Goal: Information Seeking & Learning: Learn about a topic

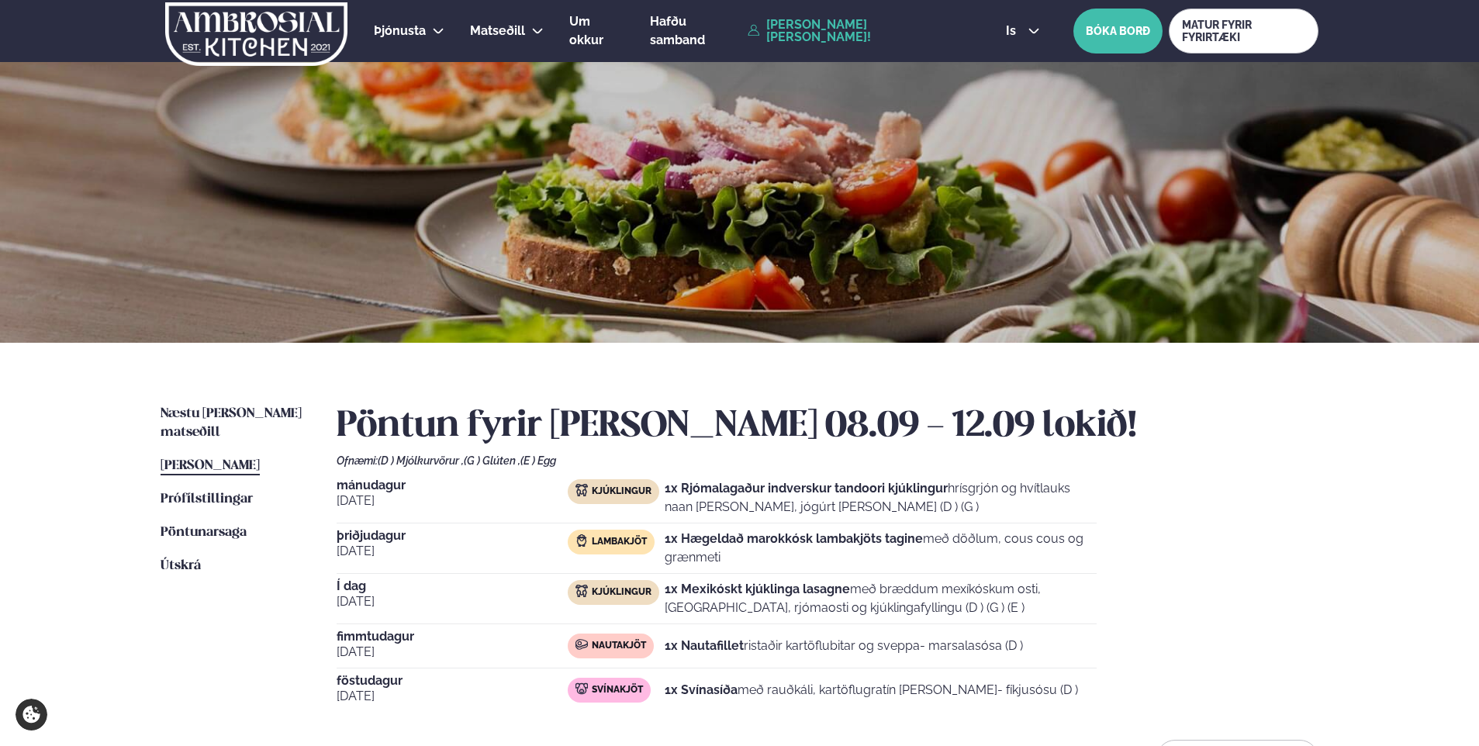
scroll to position [336, 0]
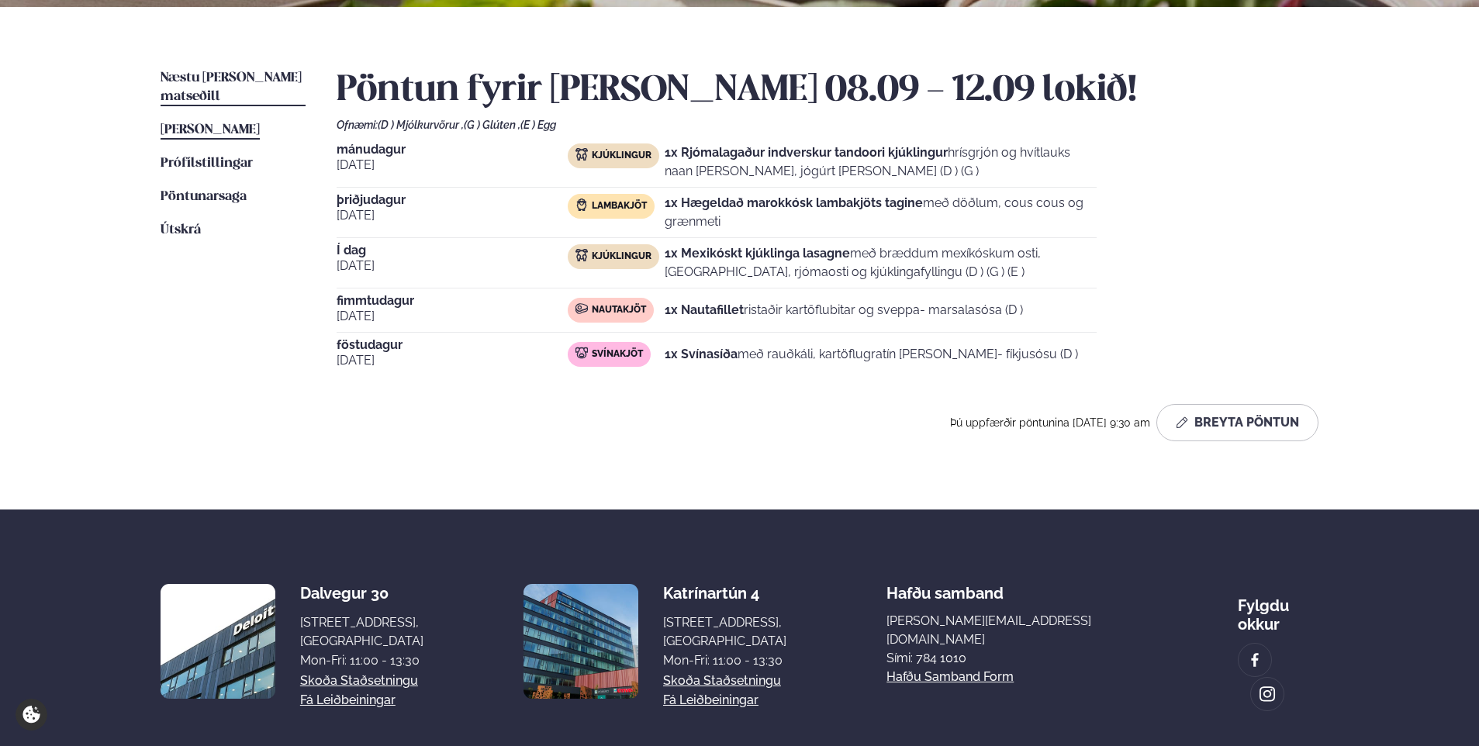
click at [240, 75] on span "Næstu [PERSON_NAME] matseðill" at bounding box center [230, 87] width 141 height 32
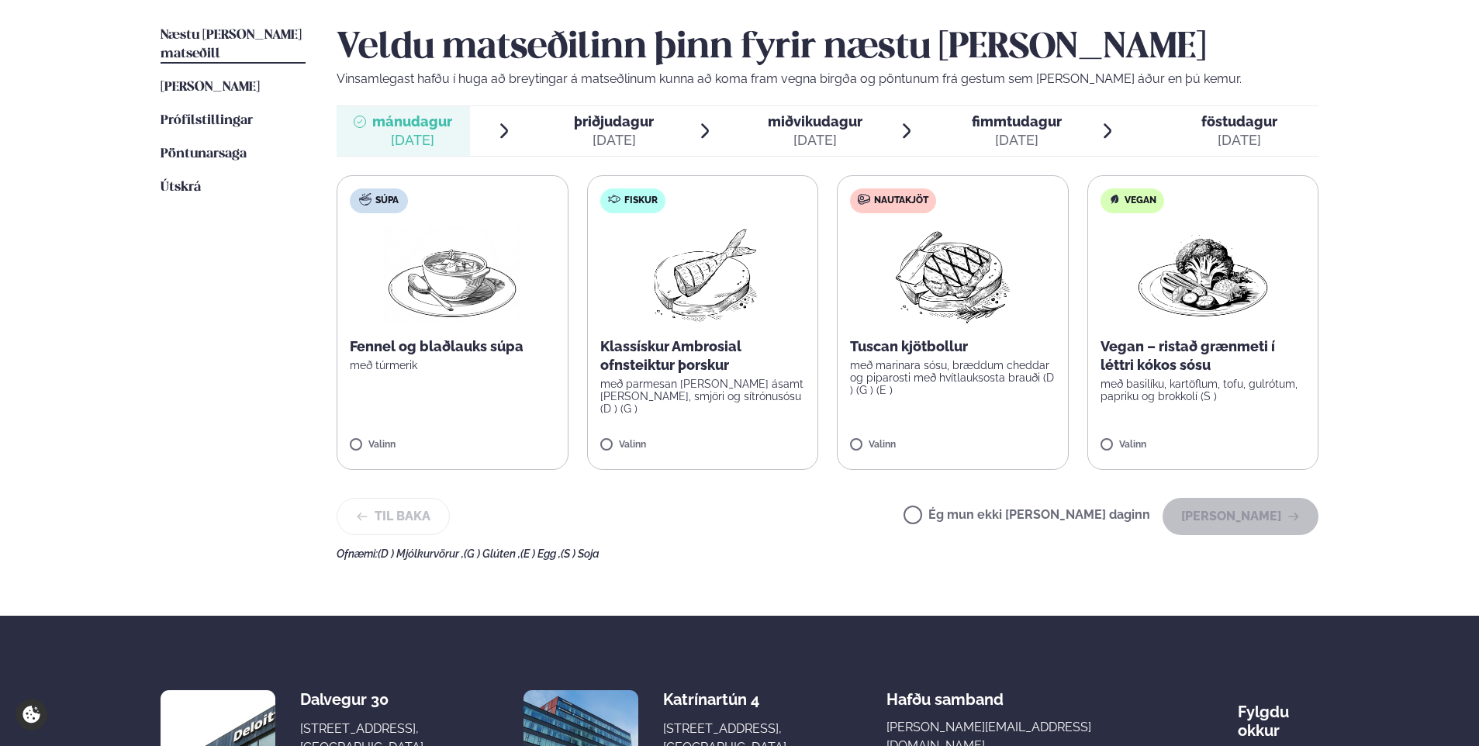
scroll to position [388, 0]
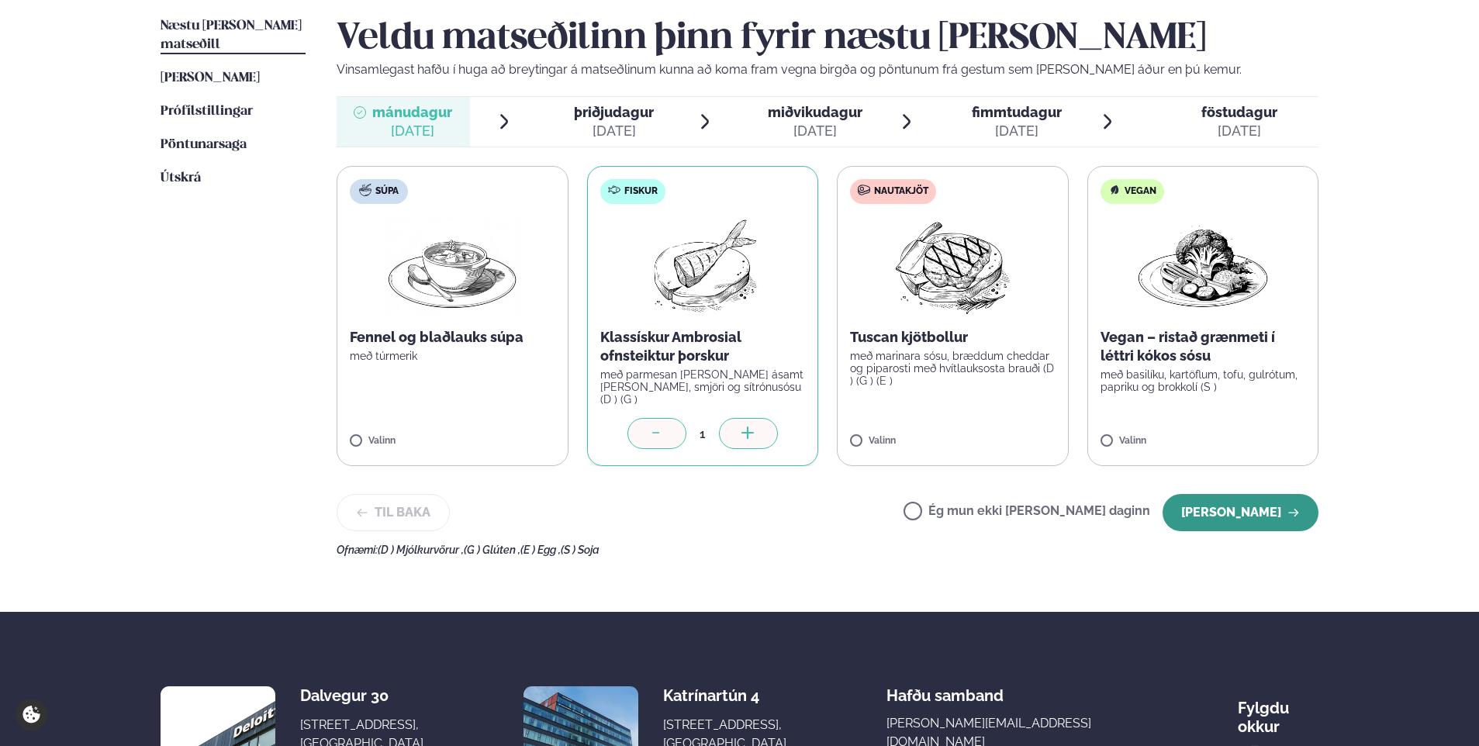
click at [1215, 508] on button "[PERSON_NAME]" at bounding box center [1240, 512] width 156 height 37
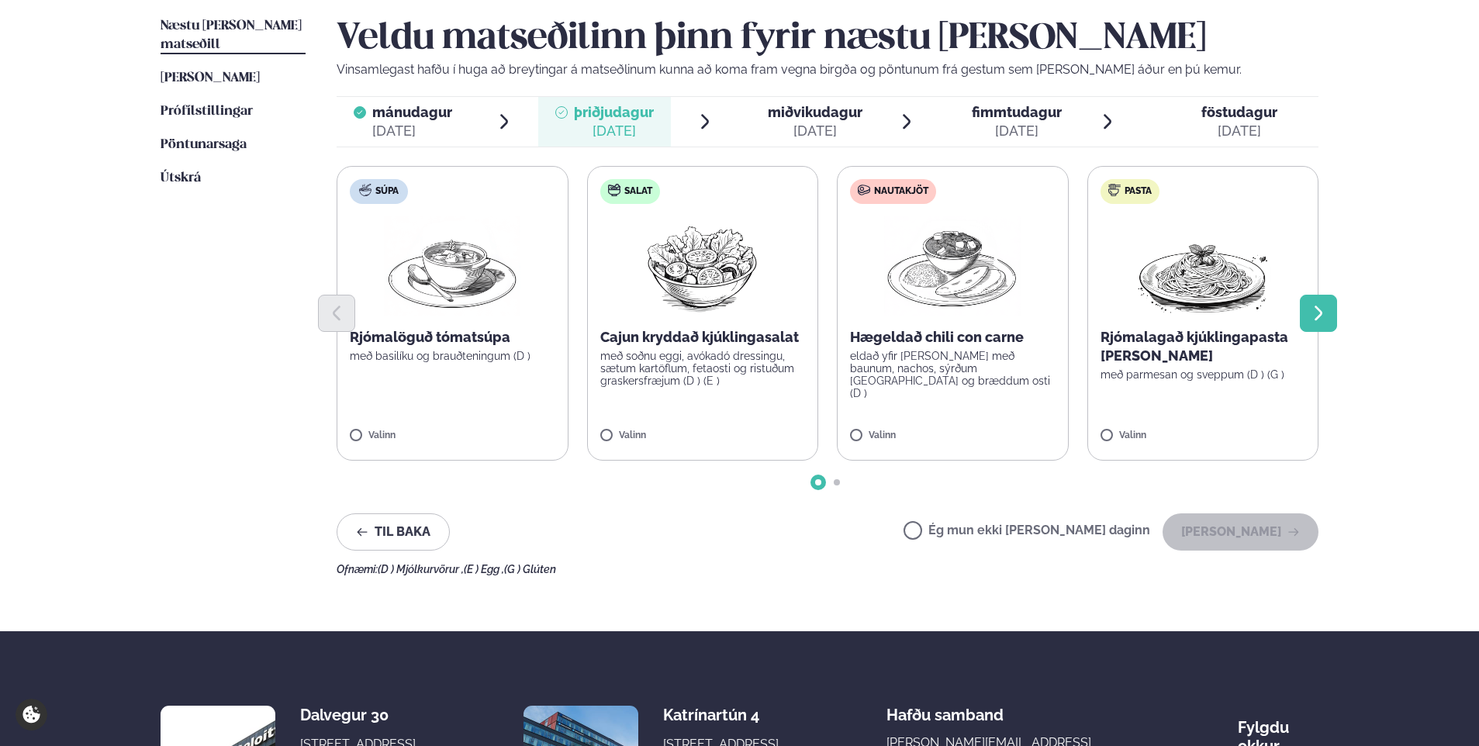
click at [1320, 317] on icon "Next slide" at bounding box center [1318, 313] width 19 height 19
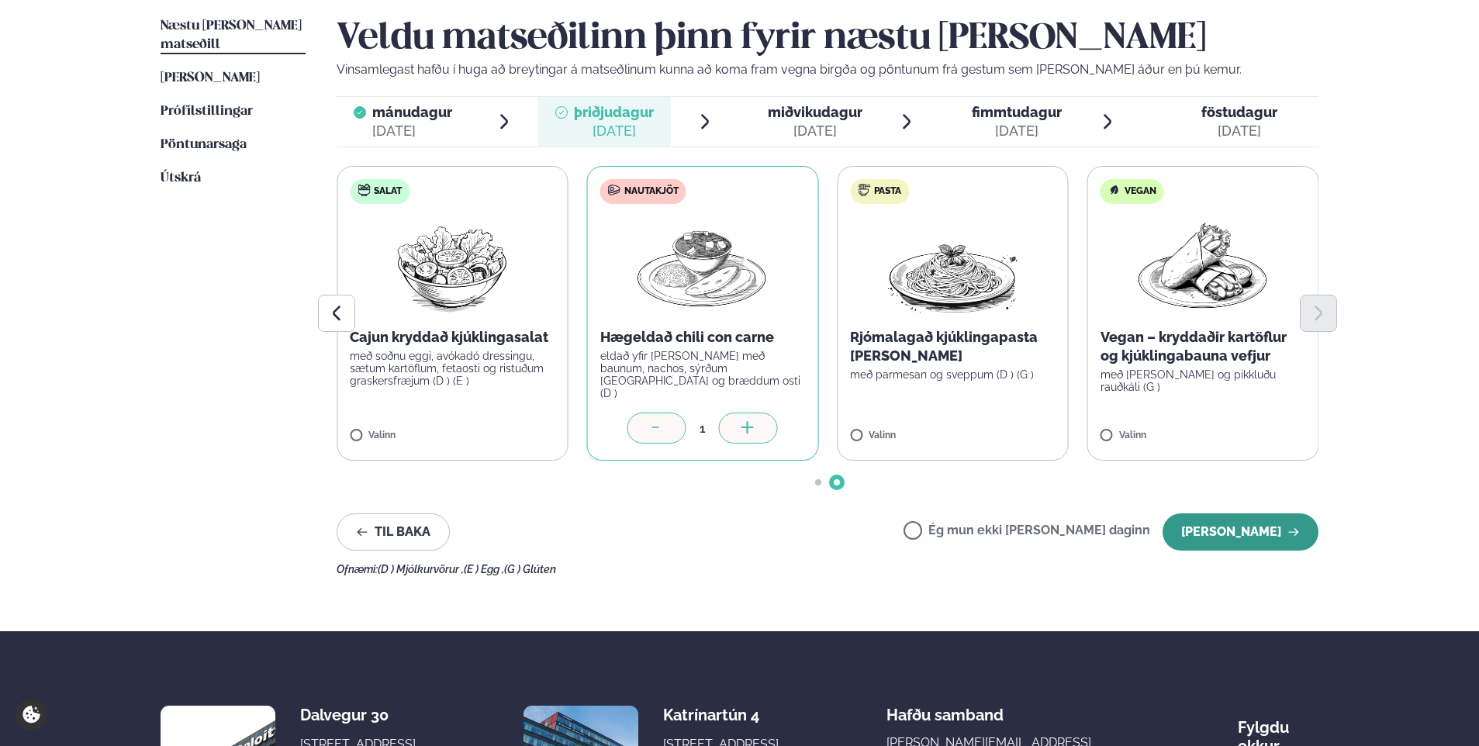
click at [1194, 532] on button "[PERSON_NAME]" at bounding box center [1240, 531] width 156 height 37
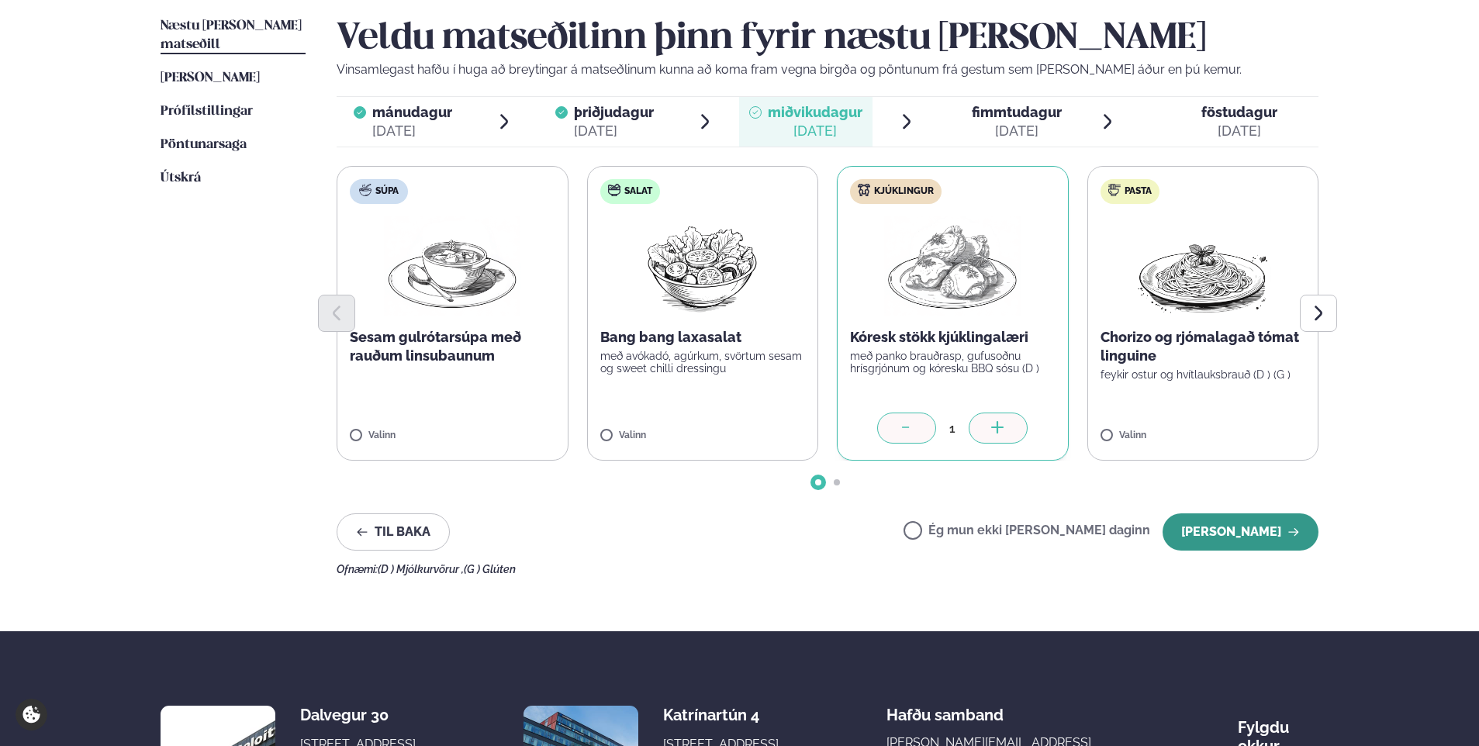
click at [1220, 530] on button "[PERSON_NAME]" at bounding box center [1240, 531] width 156 height 37
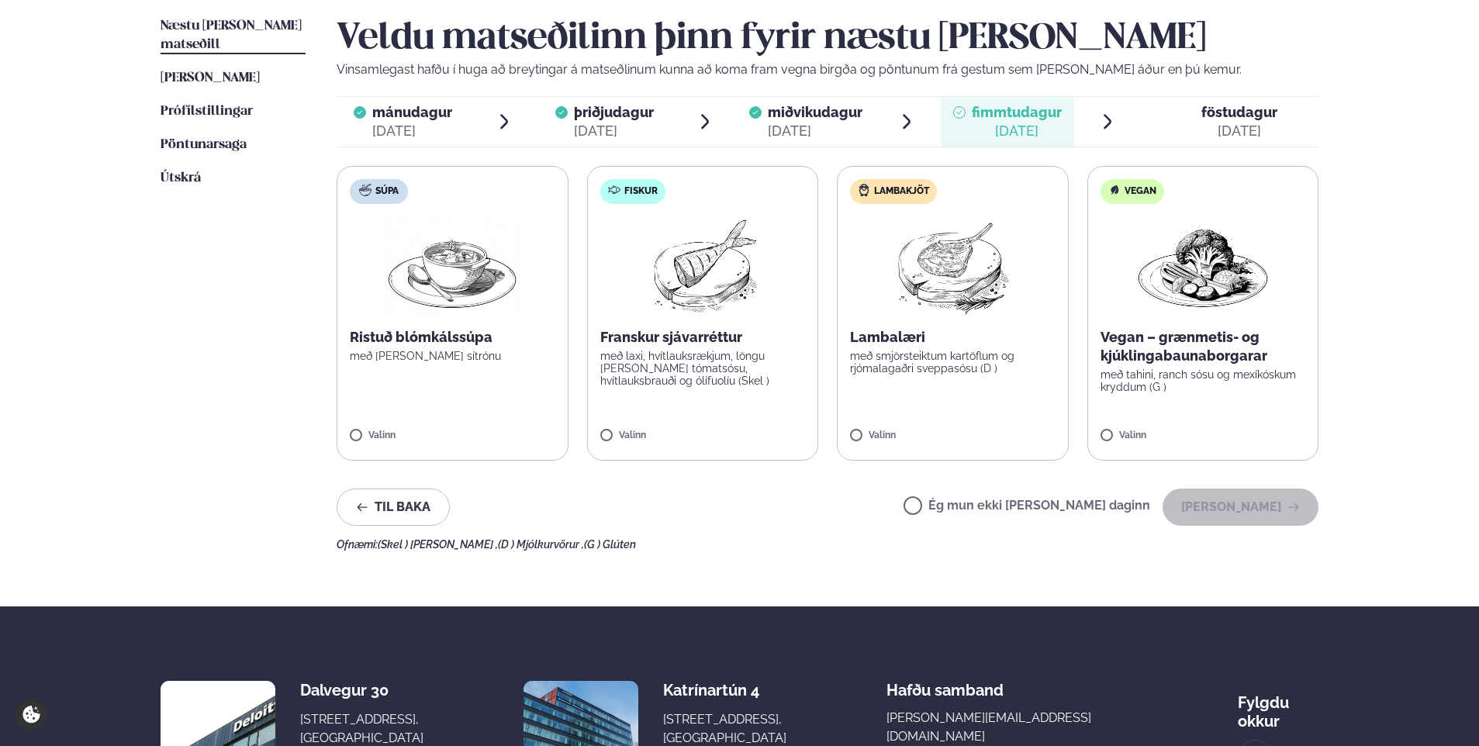
drag, startPoint x: 103, startPoint y: 67, endPoint x: 105, endPoint y: 58, distance: 8.8
click at [103, 65] on div "Þjónusta Hádegismatur fyrir fyrirtæki Fyrirtækja veitingar Einkapartý Matseðill…" at bounding box center [739, 269] width 1479 height 1314
click at [1288, 502] on icon "button" at bounding box center [1293, 507] width 12 height 12
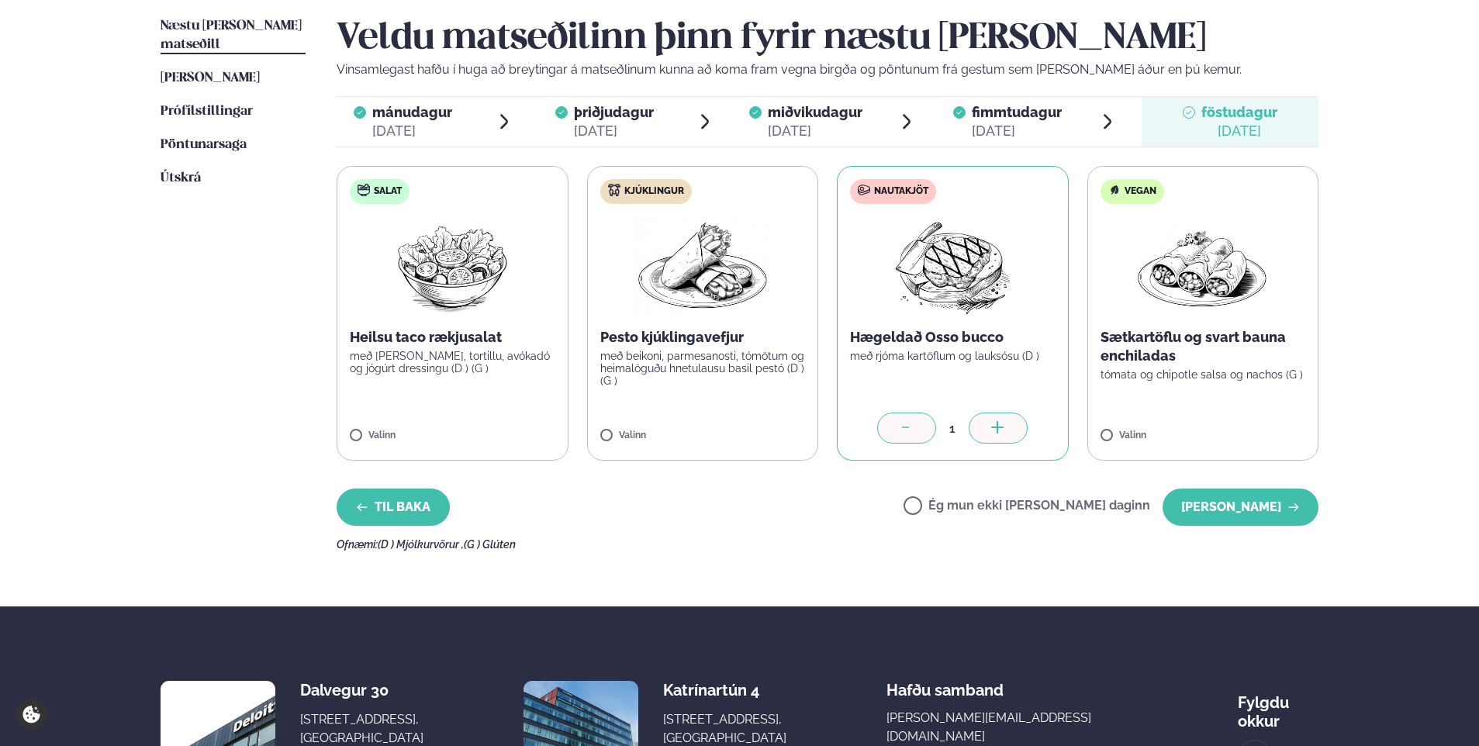
click at [391, 504] on button "Til baka" at bounding box center [392, 506] width 113 height 37
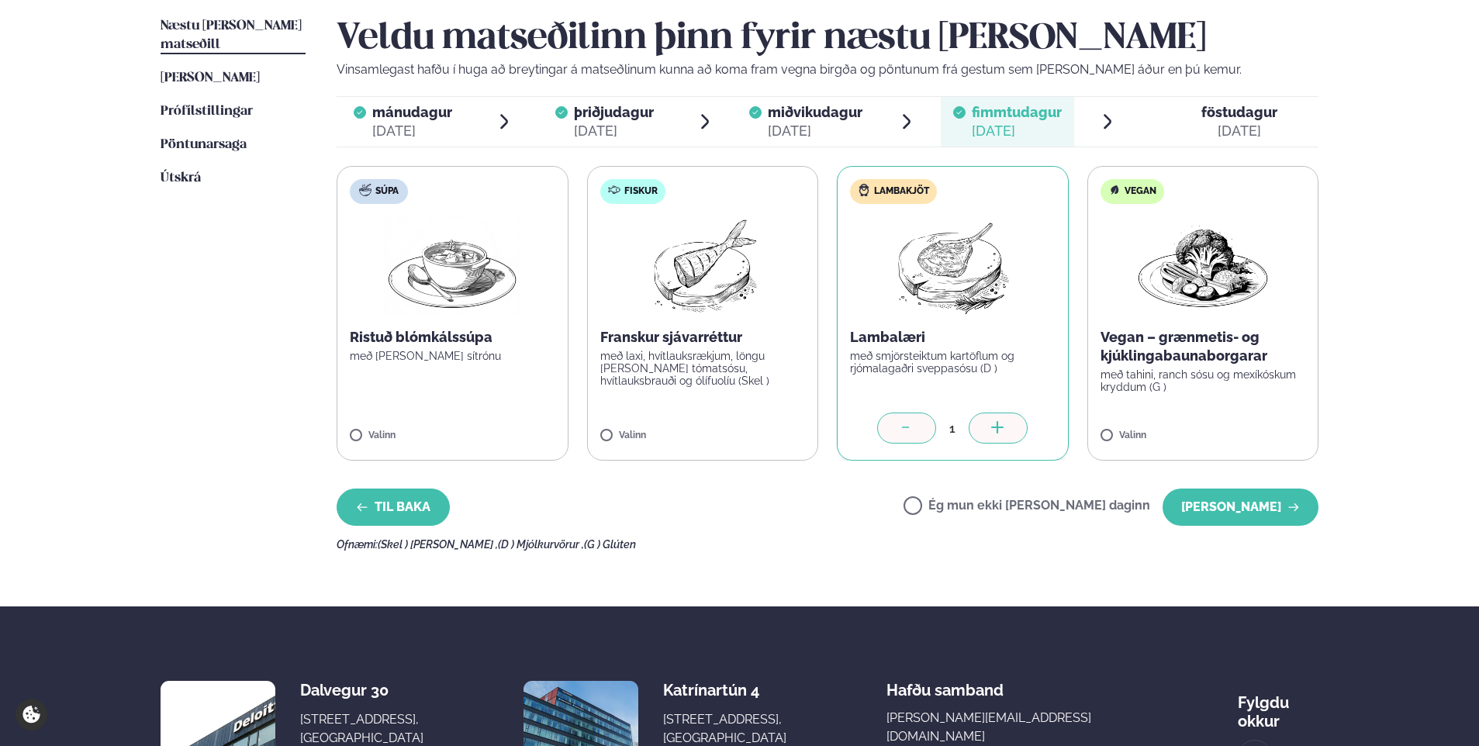
click at [391, 504] on button "Til baka" at bounding box center [392, 506] width 113 height 37
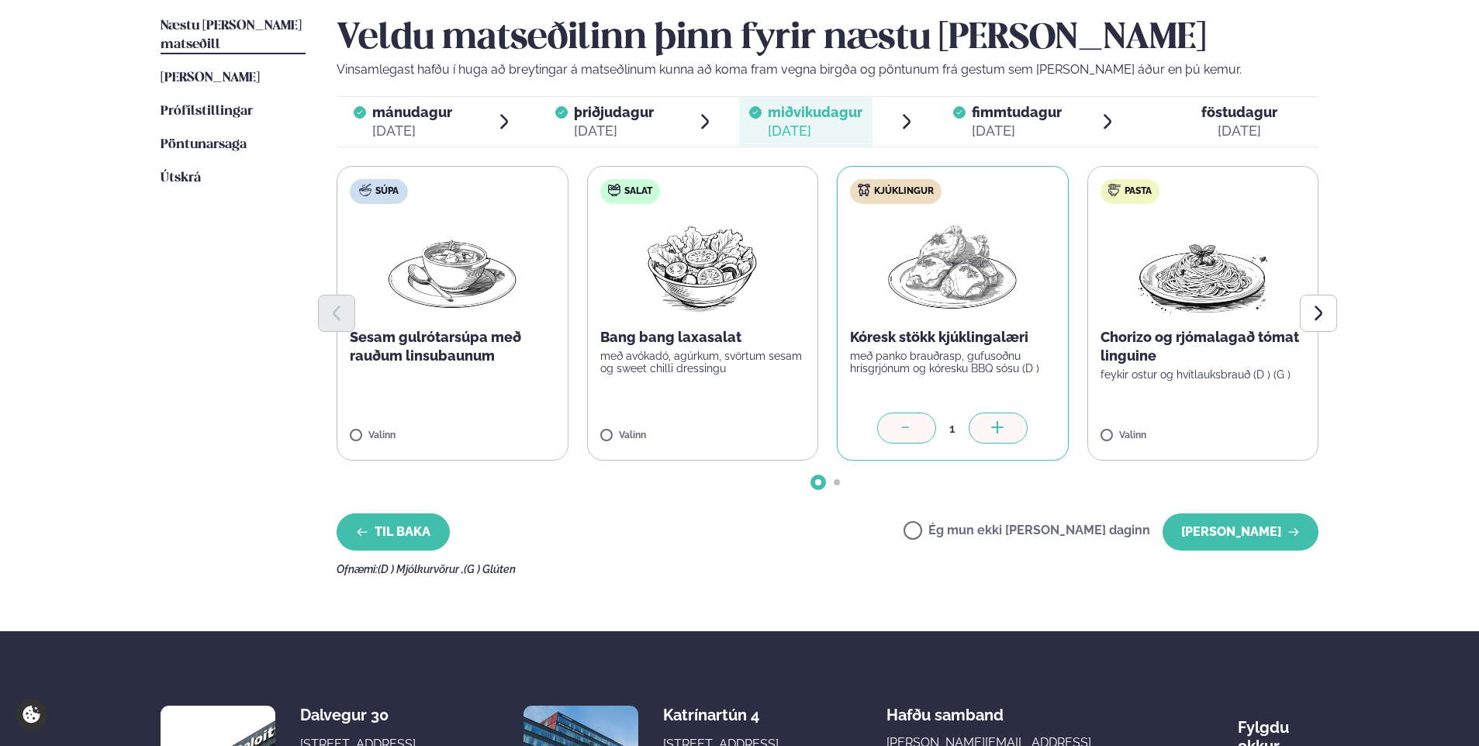
click at [395, 532] on button "Til baka" at bounding box center [392, 531] width 113 height 37
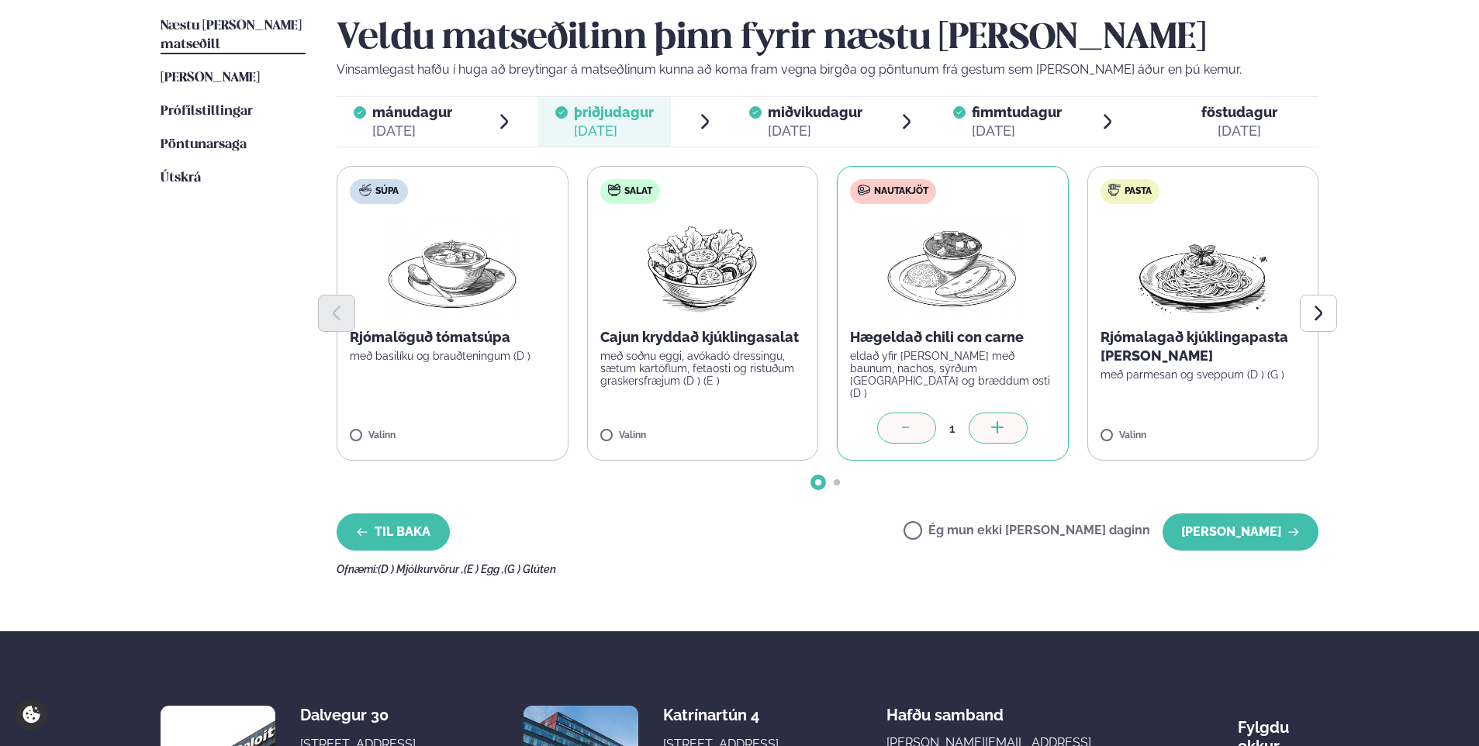
click at [395, 532] on button "Til baka" at bounding box center [392, 531] width 113 height 37
